Goal: Task Accomplishment & Management: Manage account settings

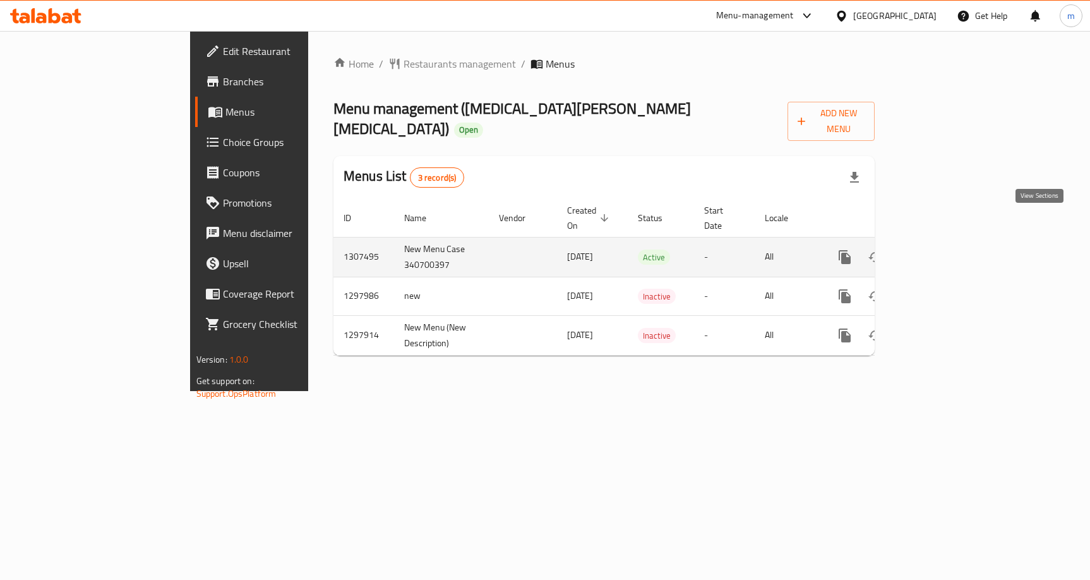
click at [951, 242] on link "enhanced table" at bounding box center [936, 257] width 30 height 30
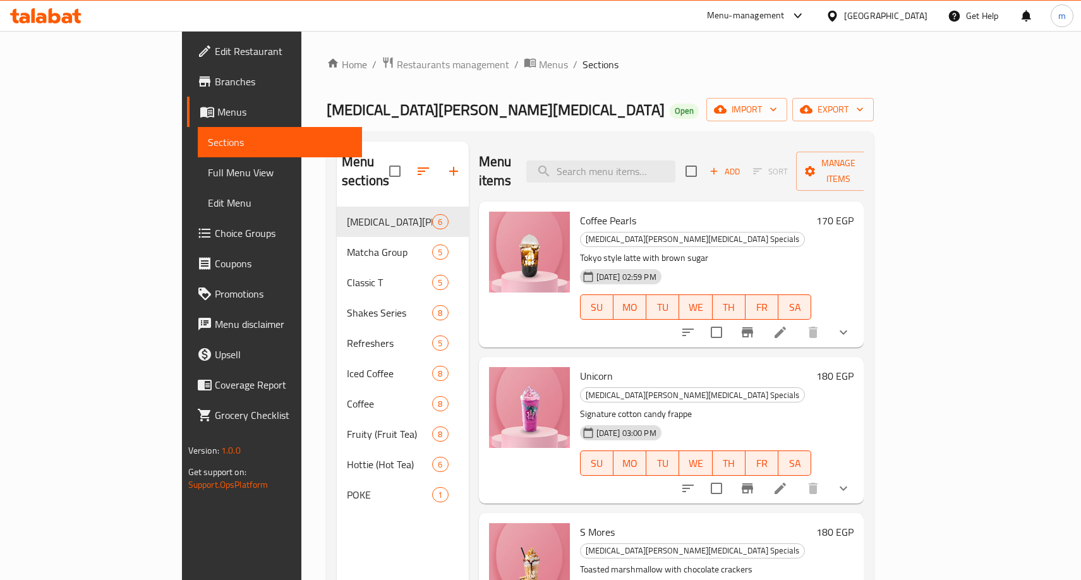
click at [215, 237] on span "Choice Groups" at bounding box center [284, 232] width 138 height 15
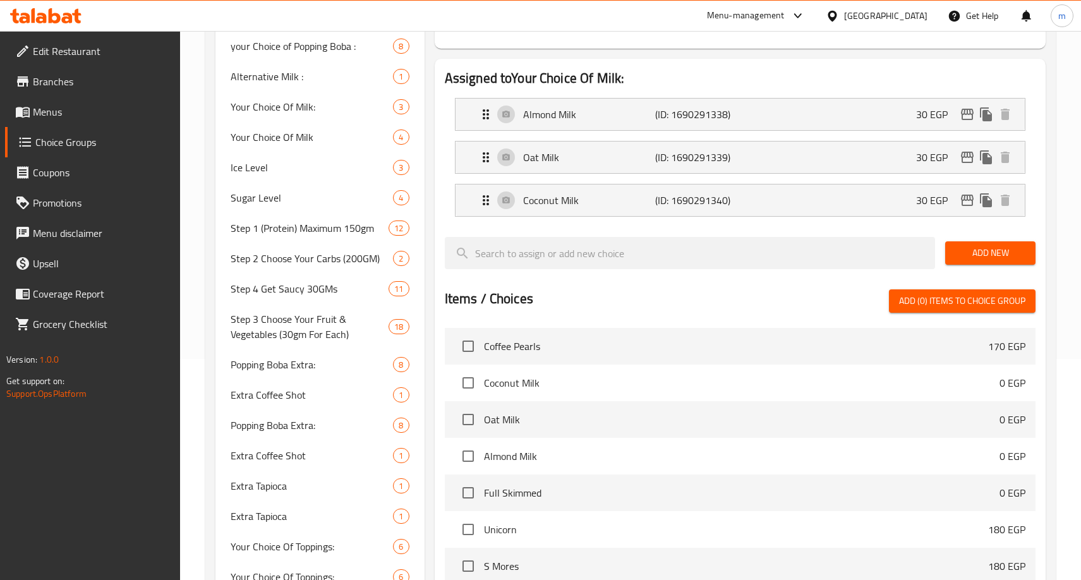
scroll to position [189, 0]
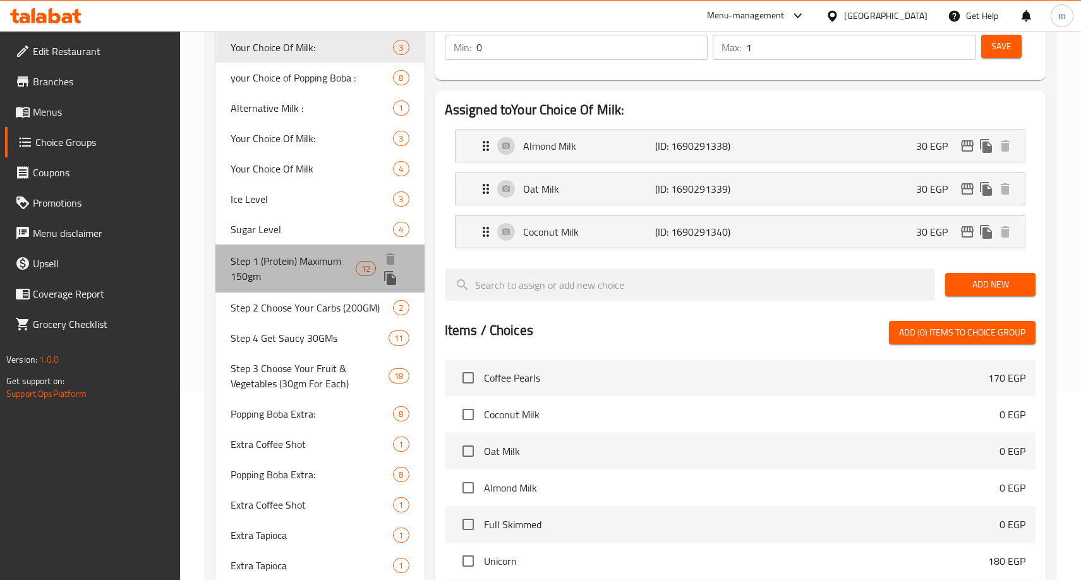
click at [244, 253] on span "Step 1 (Protein) Maximum 150gm" at bounding box center [293, 268] width 125 height 30
type input "Step 1 (Protein) Maximum 150gm"
type input "الخطوة 1 (البروتين) maximum 150 جرام"
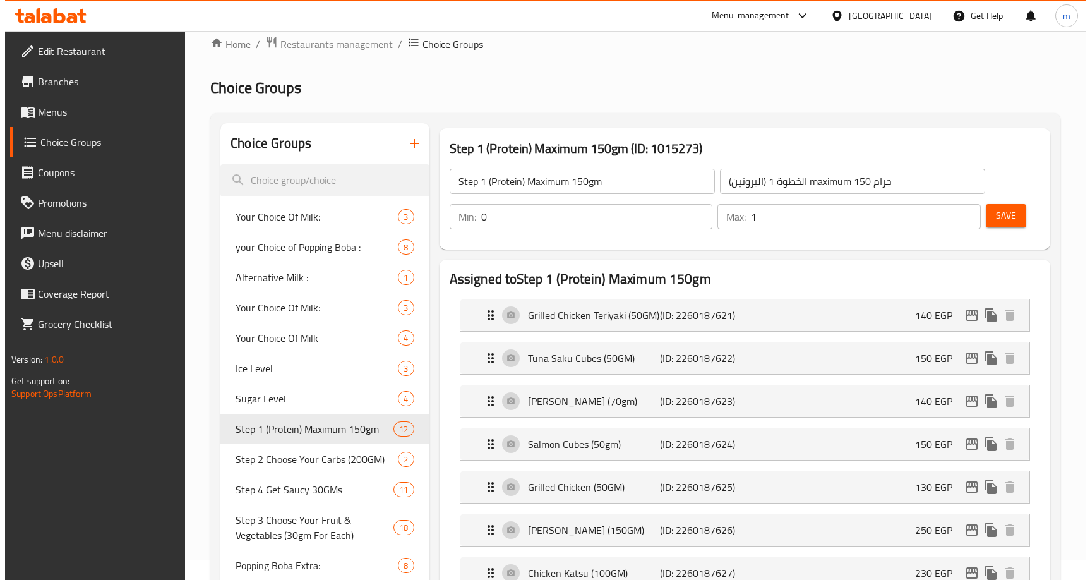
scroll to position [0, 0]
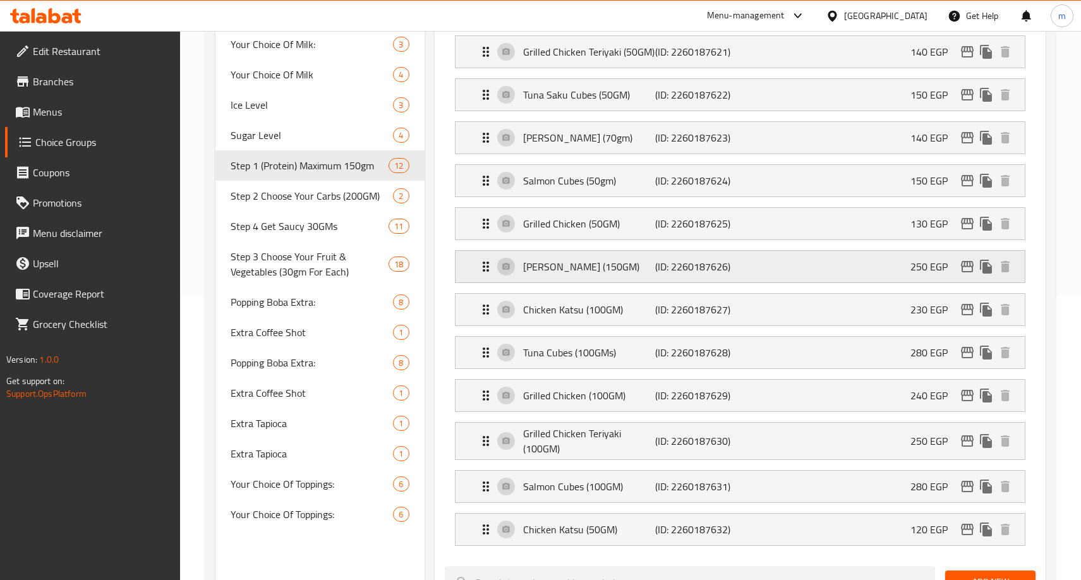
scroll to position [148, 0]
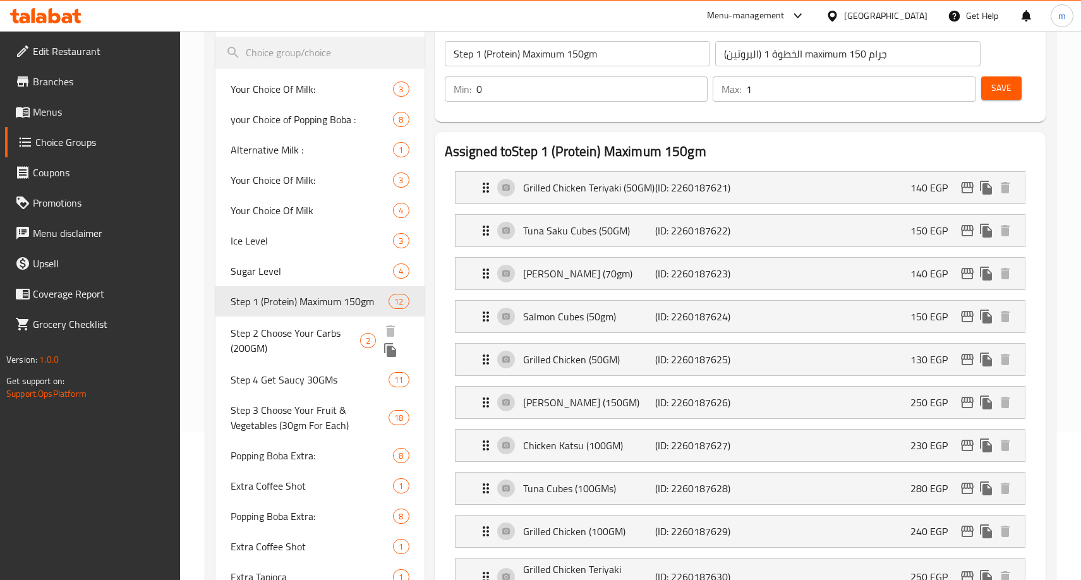
click at [301, 345] on span "Step 2 Choose Your Carbs (200GM)" at bounding box center [295, 340] width 129 height 30
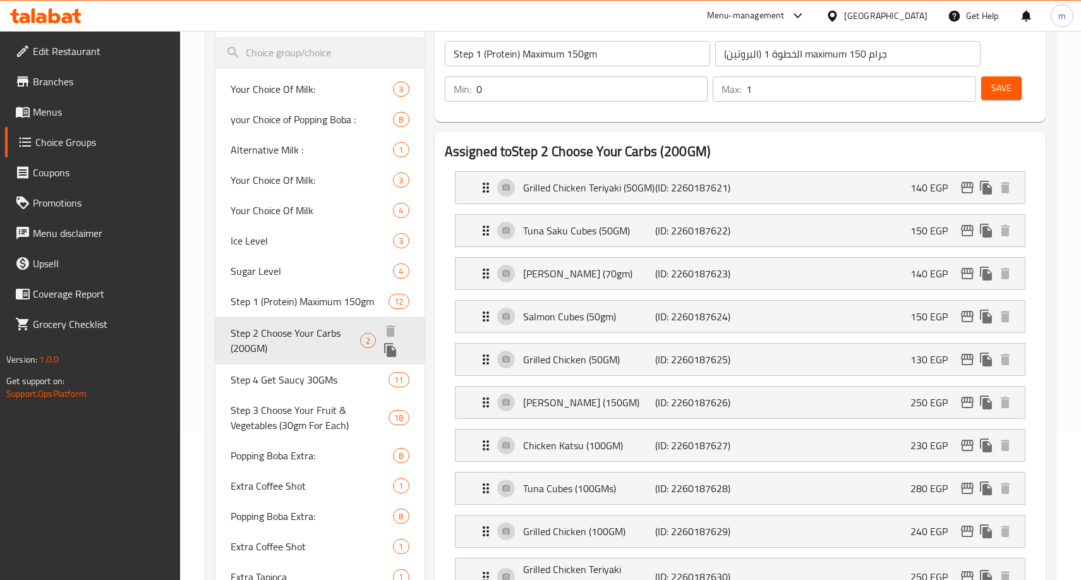
type input "Step 2 Choose Your Carbs (200GM)"
type input "الخطوة 2: [PERSON_NAME] الخاصة بك (200 جرام)"
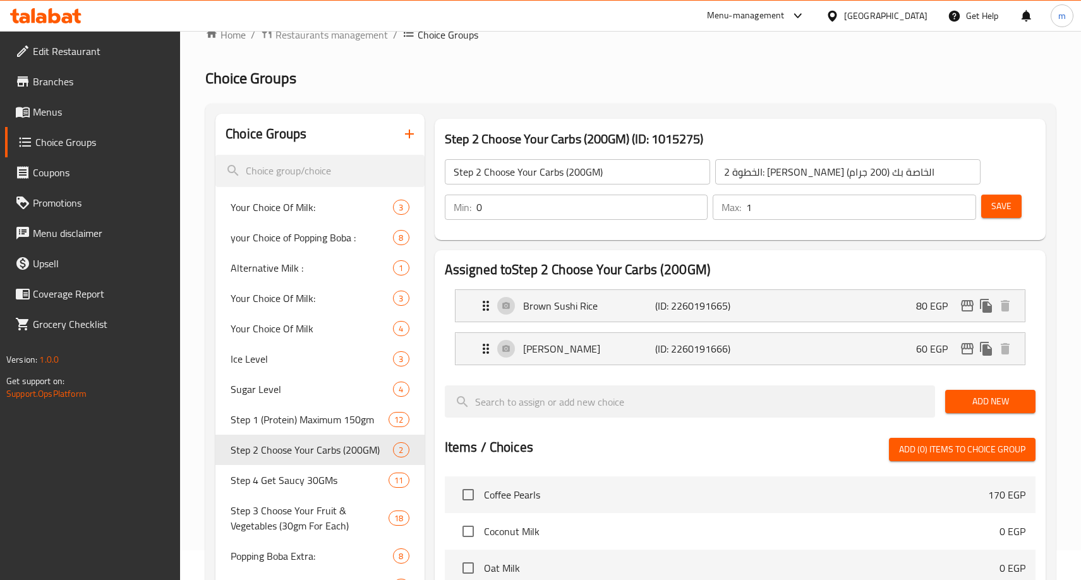
scroll to position [29, 0]
click at [256, 483] on span "Step 4 Get Saucy 30GMs" at bounding box center [291, 480] width 120 height 15
type input "Step 4 Get Saucy 30GMs"
type input "الخطوة 4 احصل على الصلصة 30 جرام"
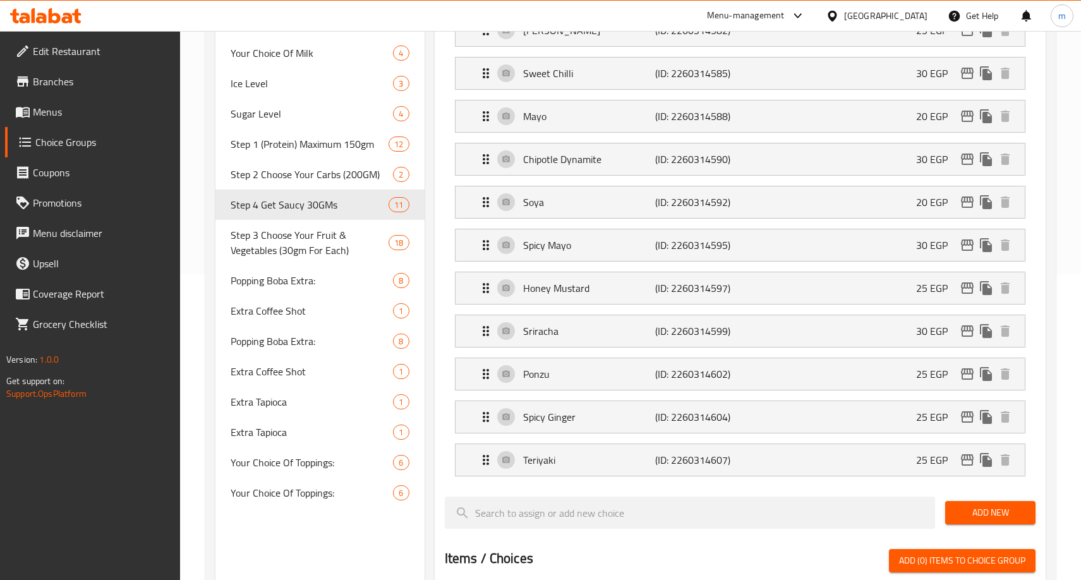
scroll to position [345, 0]
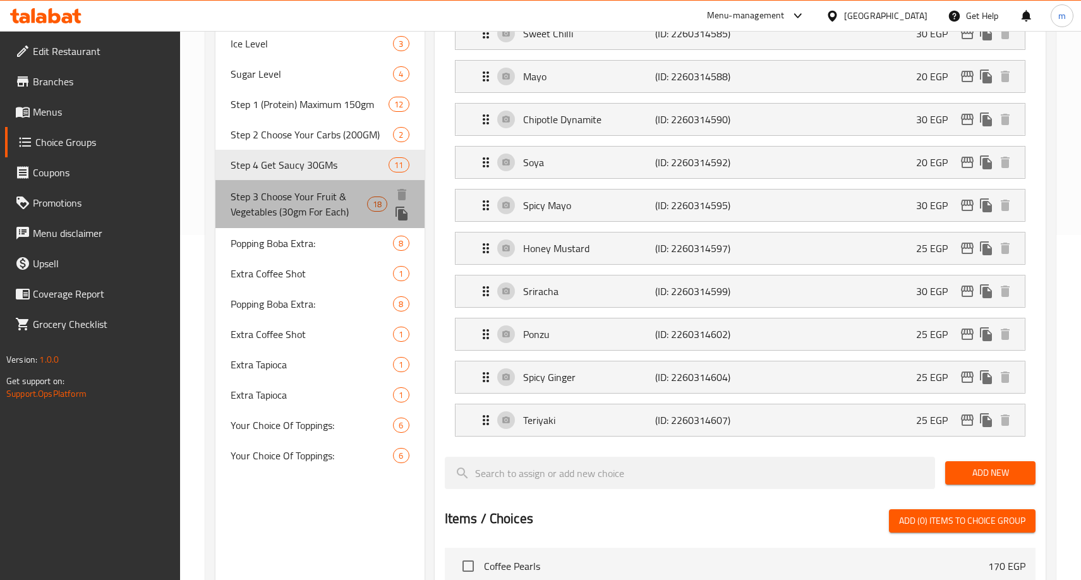
click at [249, 210] on span "Step 3 Choose Your Fruit & Vegetables (30gm For Each)" at bounding box center [299, 204] width 136 height 30
type input "Step 3 Choose Your Fruit & Vegetables (30gm For Each)"
type input "الخطوة 3 اختر فواكهك وخضرواتك (30 جرام لكل منها)"
type input "3"
type input "6"
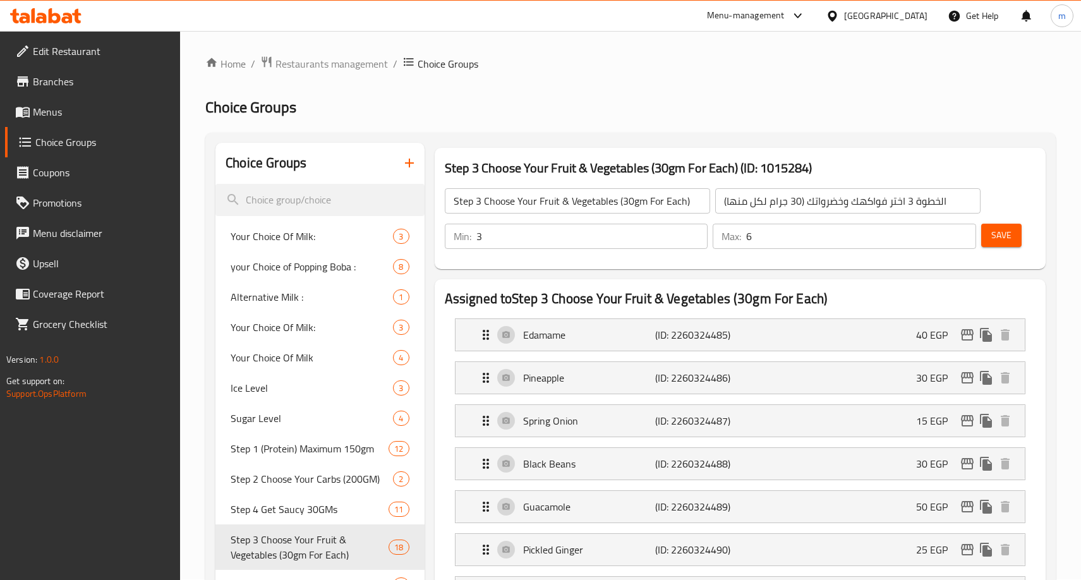
scroll to position [0, 0]
click at [337, 62] on span "Restaurants management" at bounding box center [331, 64] width 112 height 15
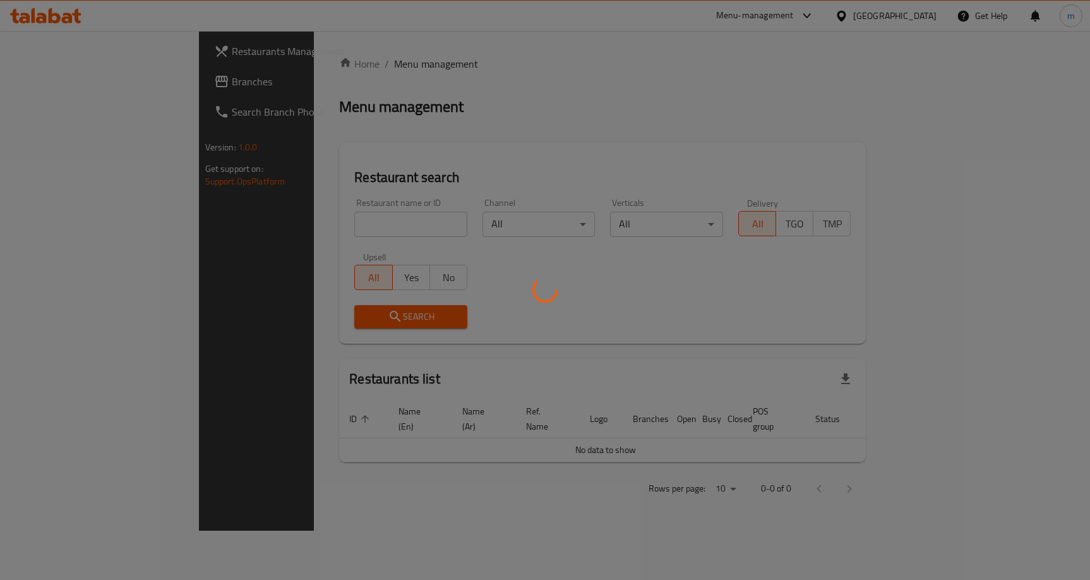
click at [80, 86] on div at bounding box center [545, 290] width 1090 height 580
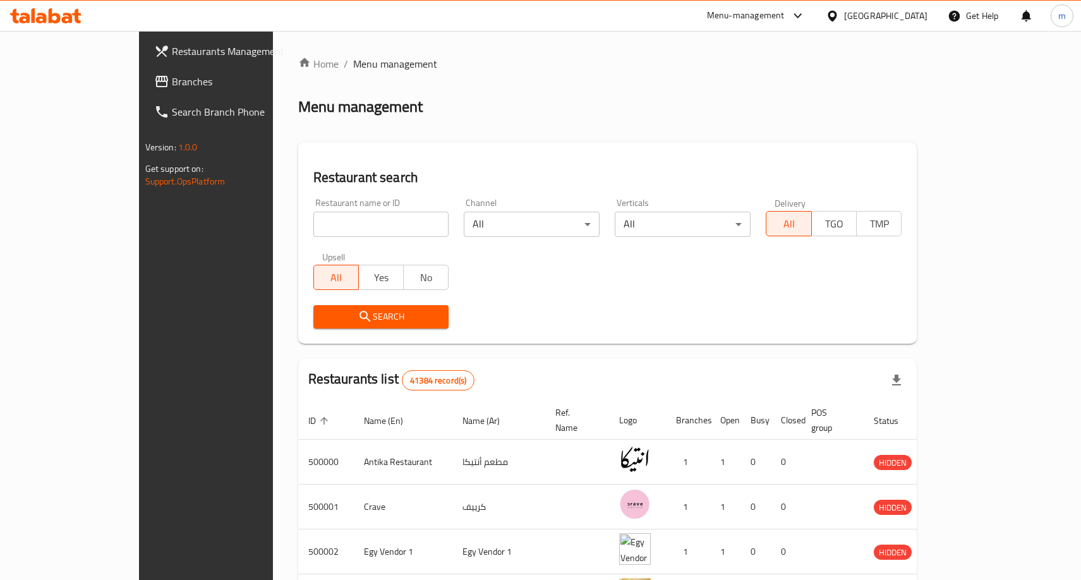
click at [76, 84] on div at bounding box center [540, 290] width 1081 height 580
click at [172, 84] on span "Branches" at bounding box center [241, 81] width 138 height 15
